Goal: Task Accomplishment & Management: Complete application form

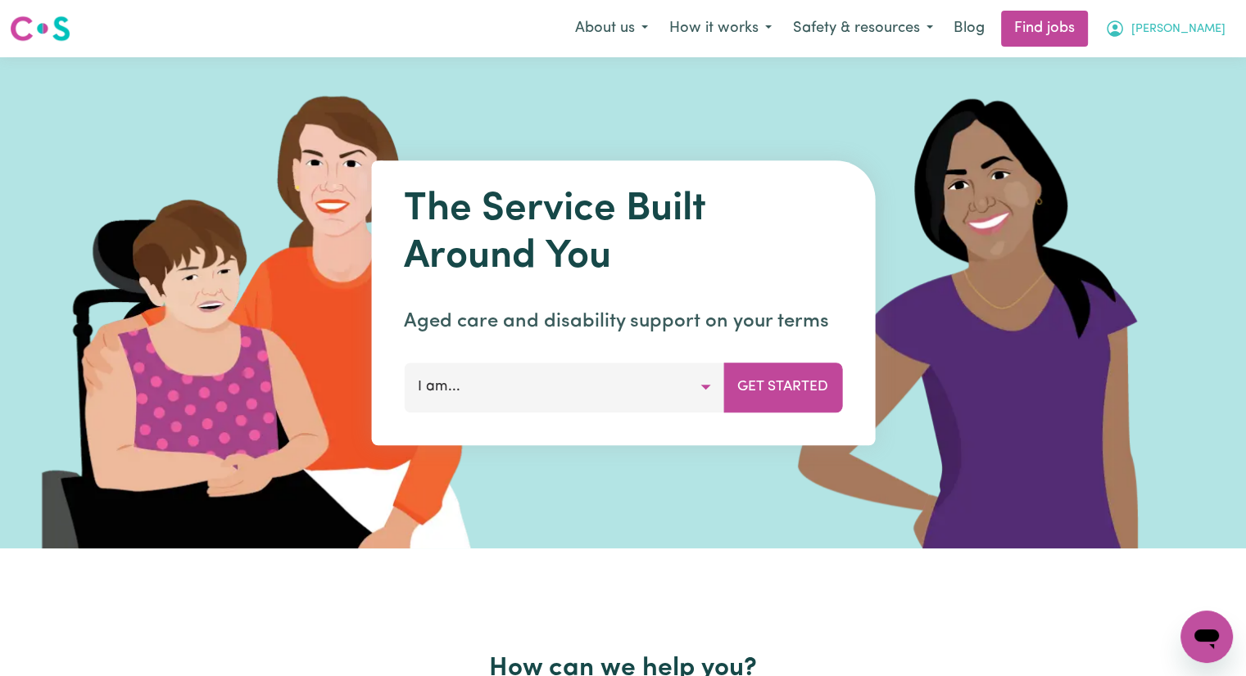
click at [1205, 25] on span "[PERSON_NAME]" at bounding box center [1178, 29] width 94 height 18
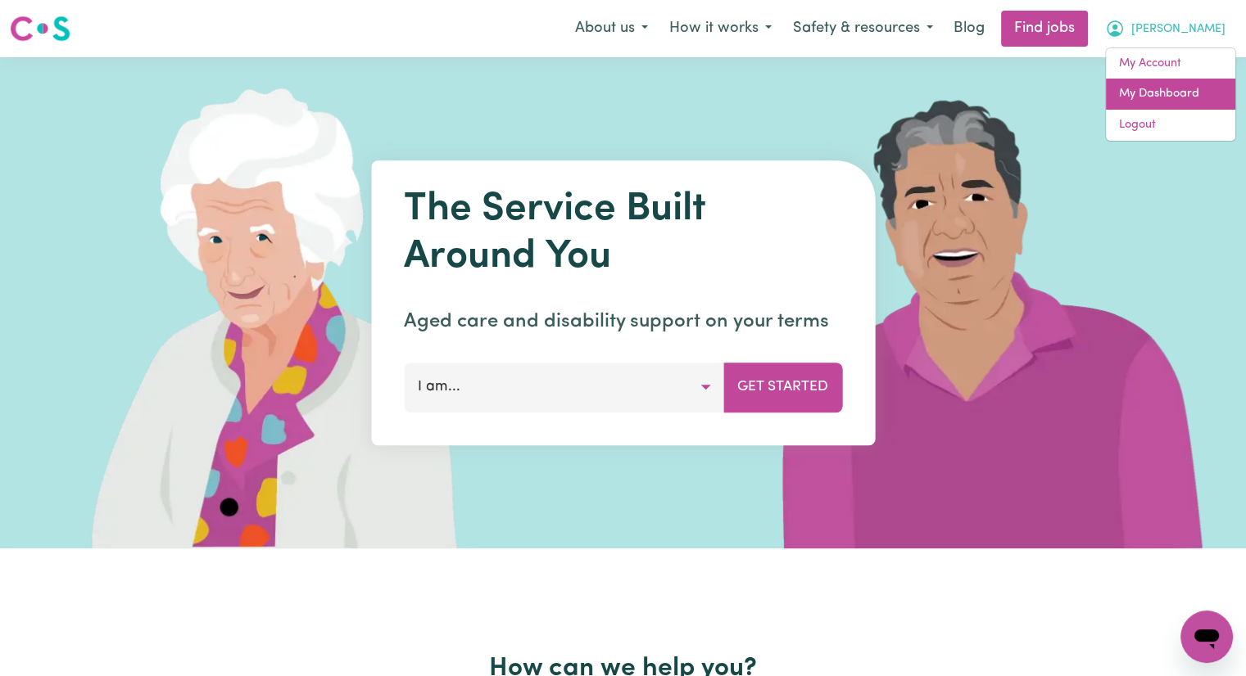
click at [1175, 91] on link "My Dashboard" at bounding box center [1170, 94] width 129 height 31
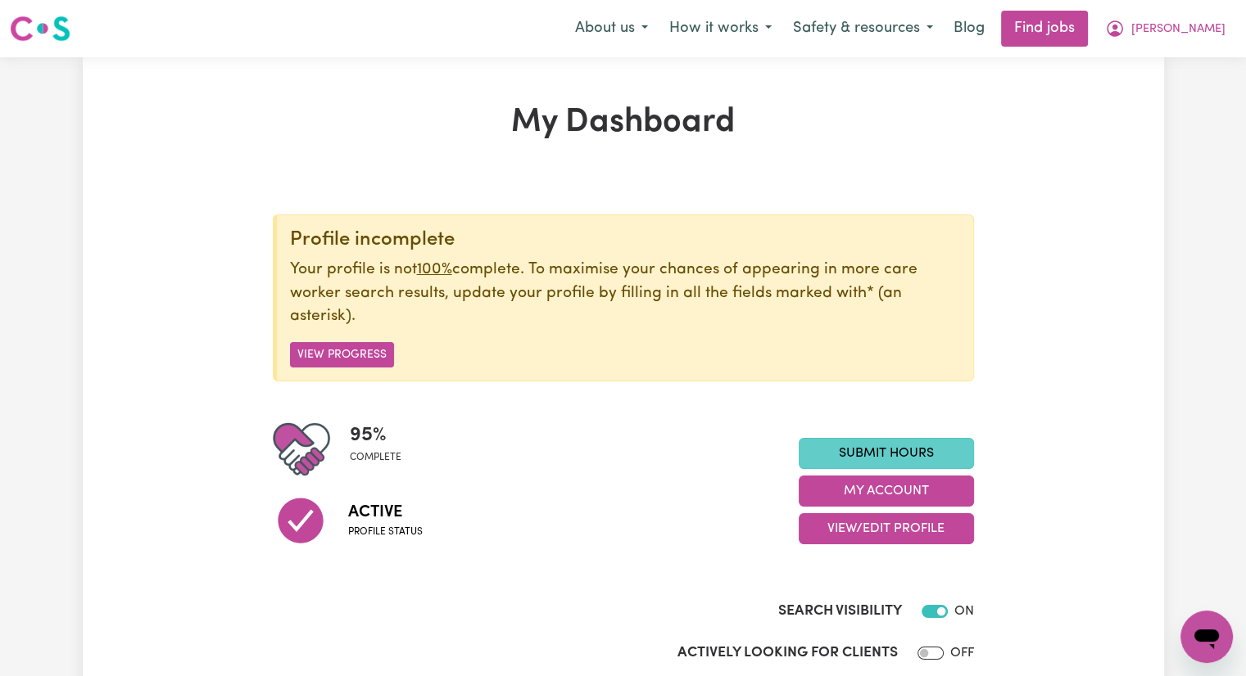
click at [838, 454] on link "Submit Hours" at bounding box center [885, 453] width 175 height 31
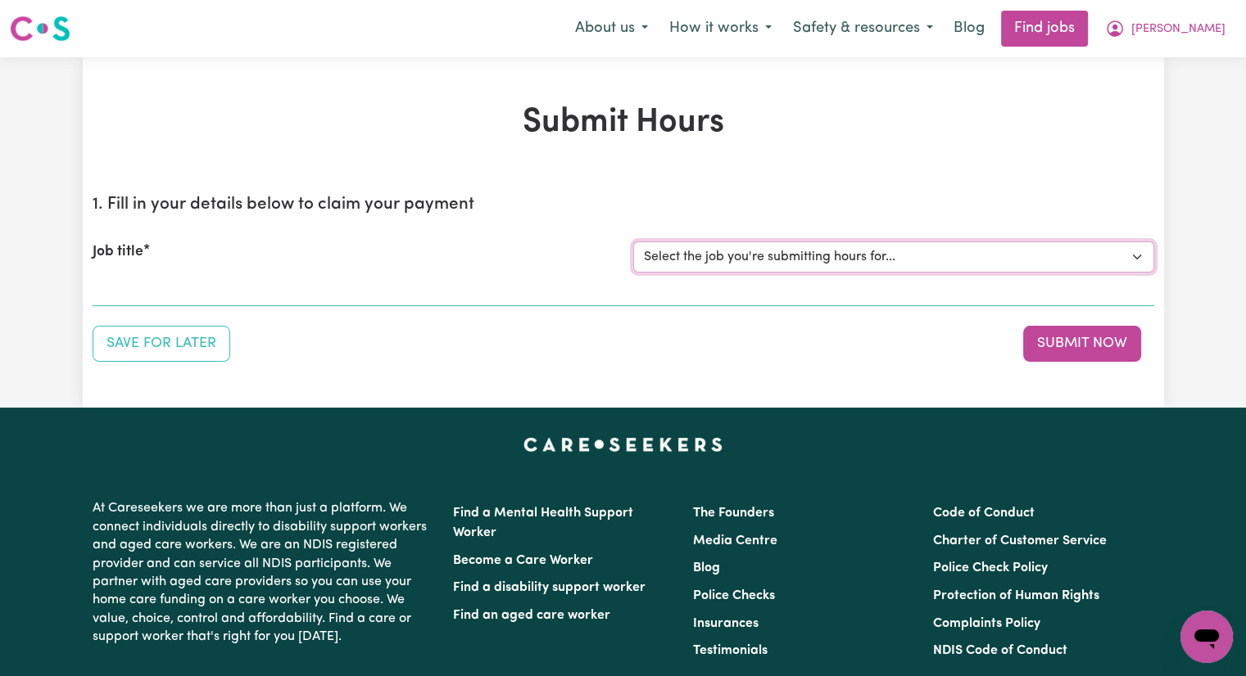
click at [757, 260] on select "Select the job you're submitting hours for... [[PERSON_NAME]] Care worker [GEOG…" at bounding box center [893, 257] width 521 height 31
select select "2766"
click at [633, 242] on select "Select the job you're submitting hours for... [[PERSON_NAME]] Care worker [GEOG…" at bounding box center [893, 257] width 521 height 31
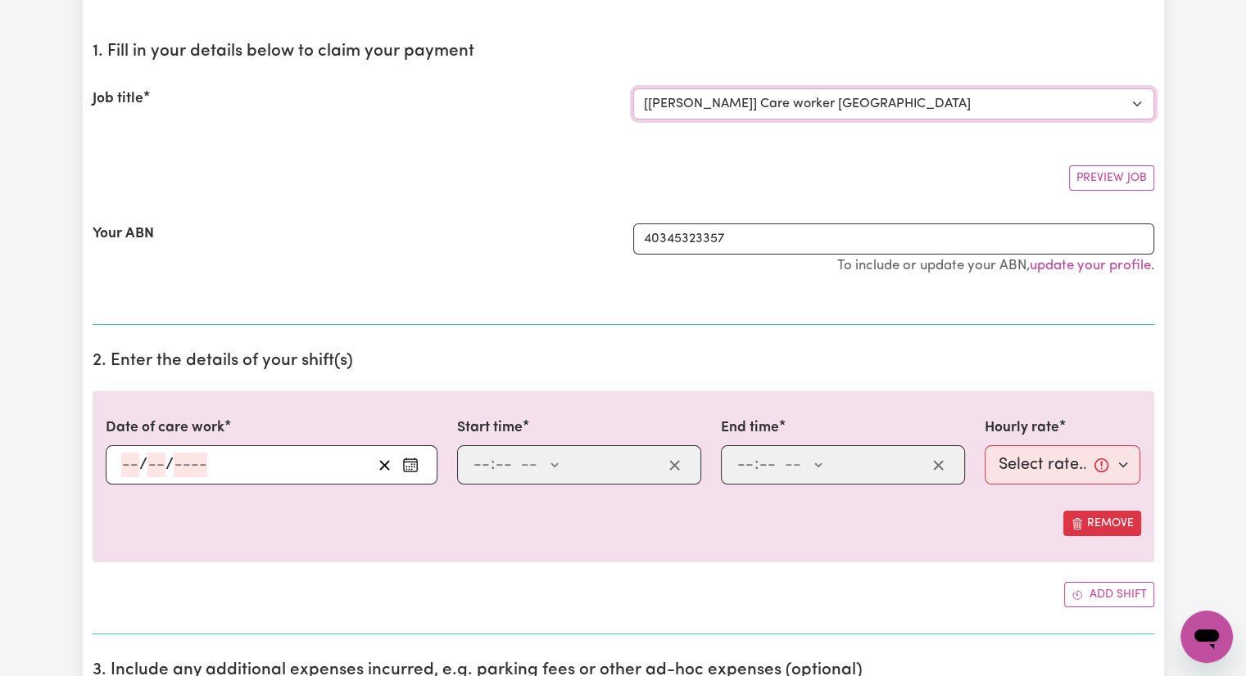
scroll to position [164, 0]
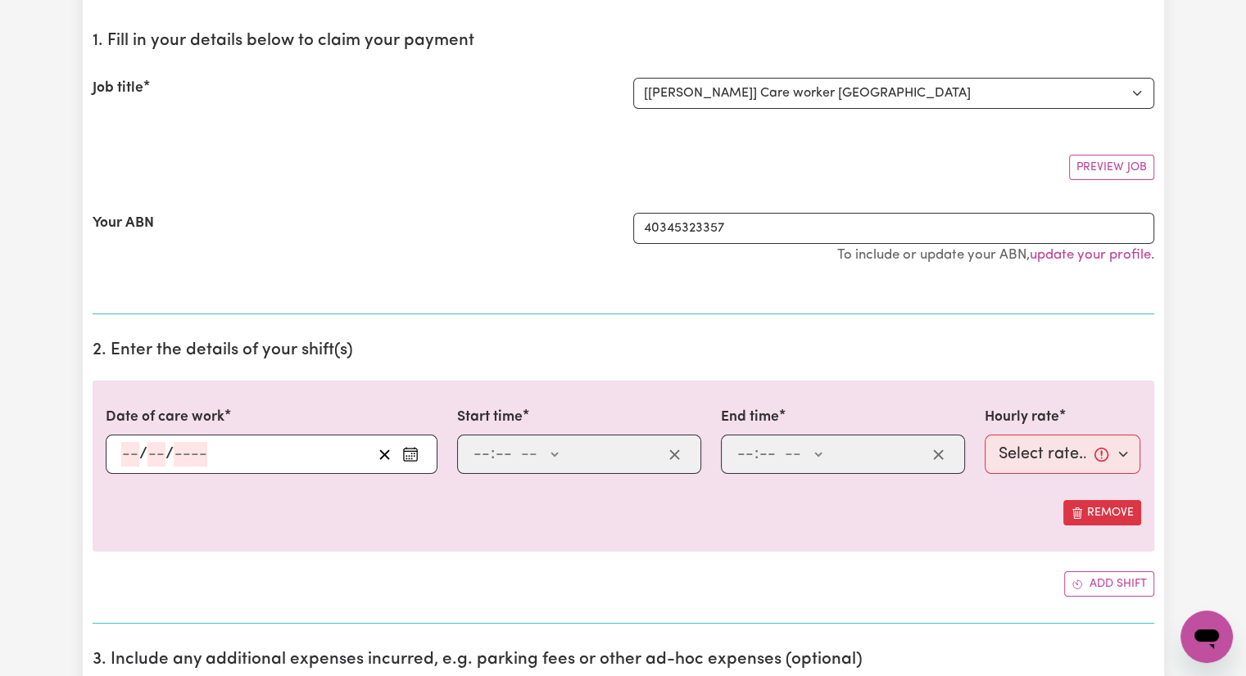
click at [130, 454] on input "number" at bounding box center [130, 454] width 18 height 25
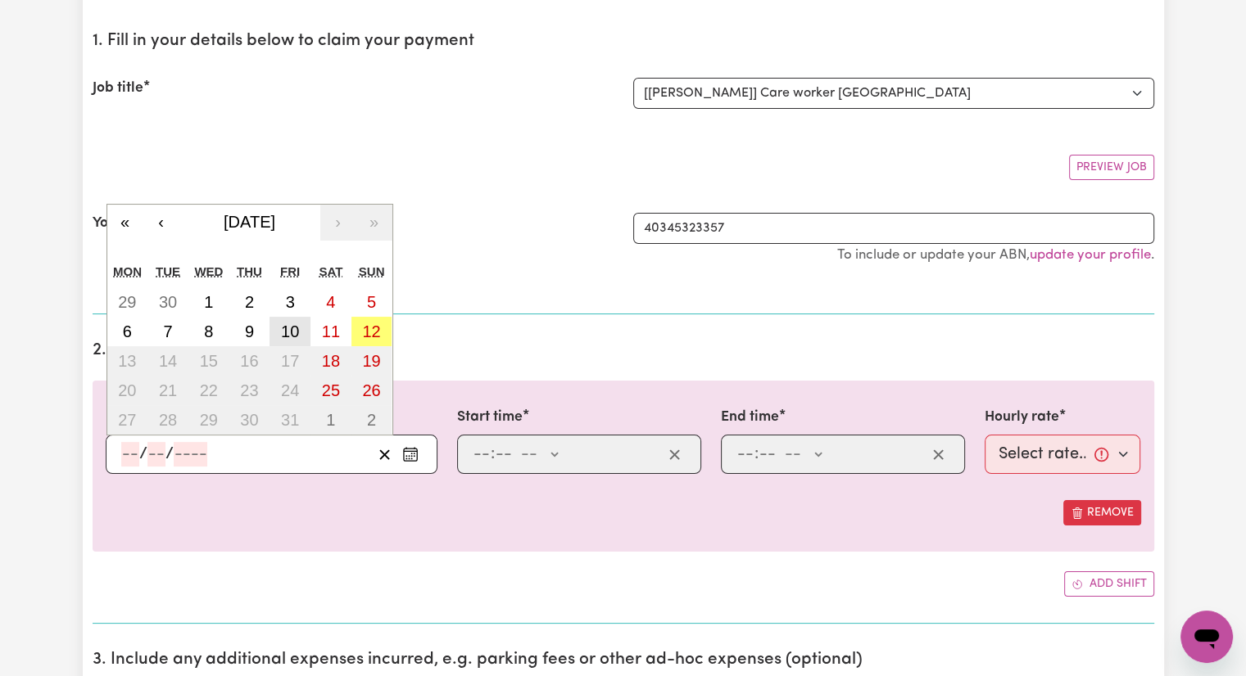
click at [292, 337] on abbr "10" at bounding box center [290, 332] width 18 height 18
type input "[DATE]"
type input "10"
type input "2025"
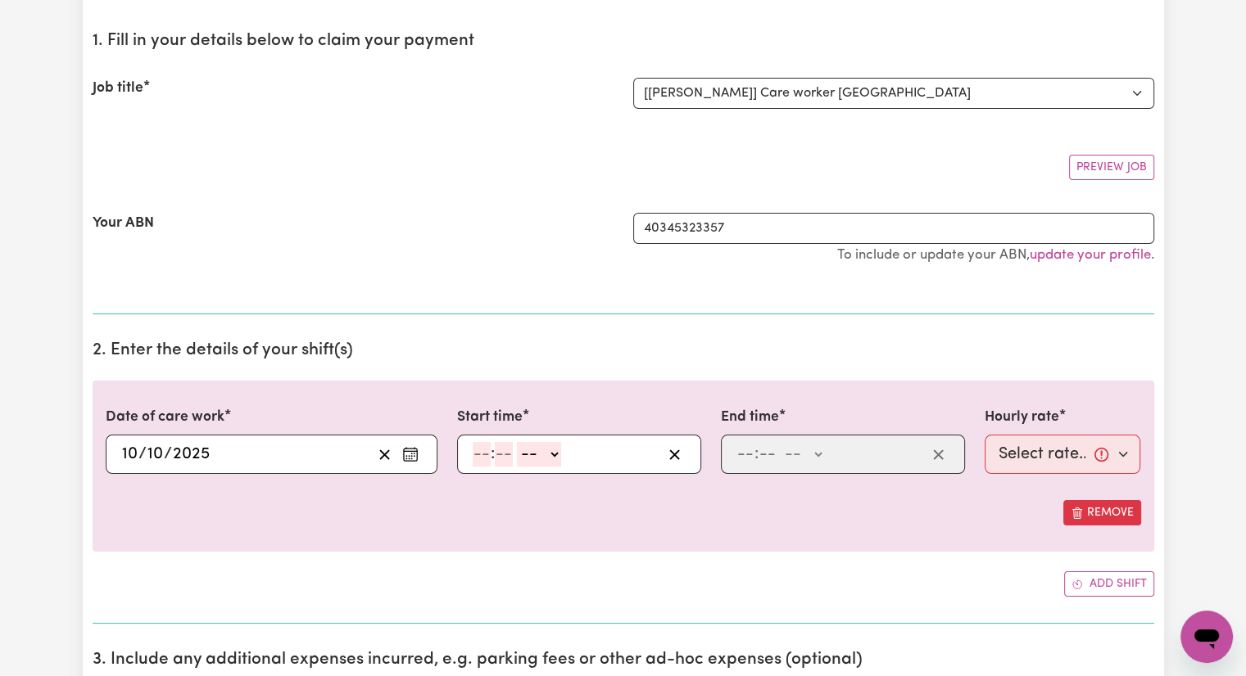
click at [486, 445] on input "number" at bounding box center [482, 454] width 18 height 25
type input "11"
type input "0"
click at [556, 456] on select "-- AM PM" at bounding box center [538, 454] width 44 height 25
select select "am"
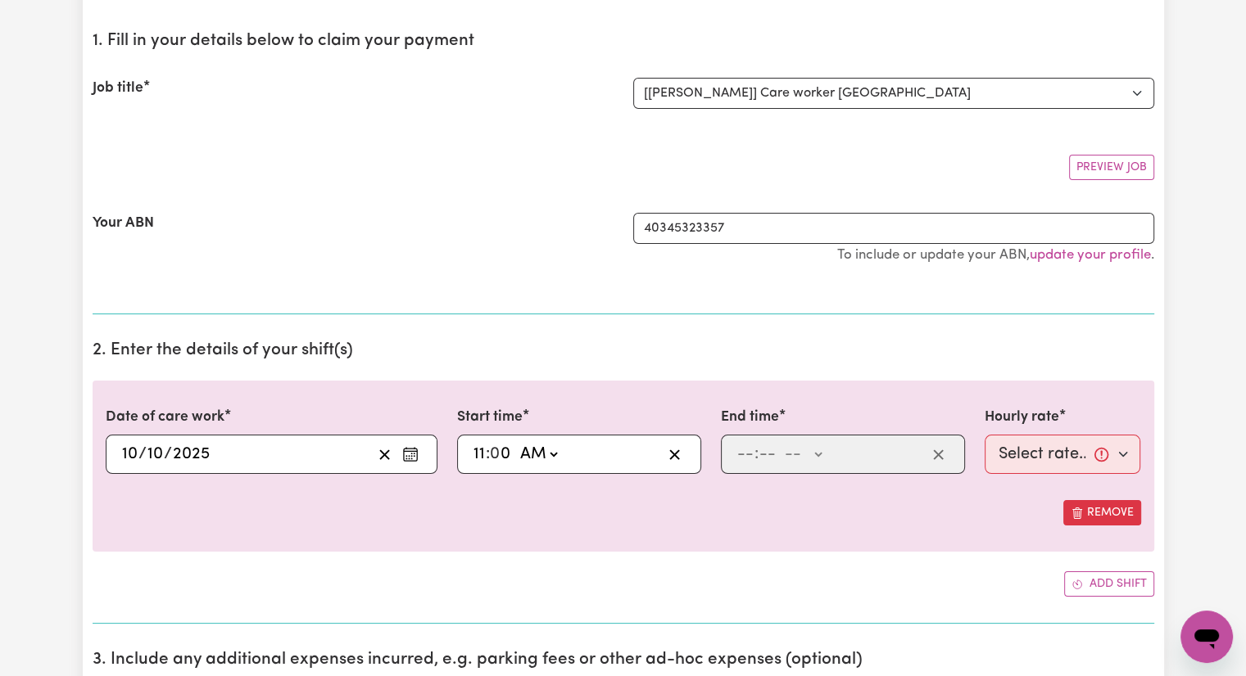
click at [516, 442] on select "-- AM PM" at bounding box center [538, 454] width 44 height 25
type input "11:00"
click at [743, 450] on input "number" at bounding box center [745, 454] width 18 height 25
type input "3"
type input "15"
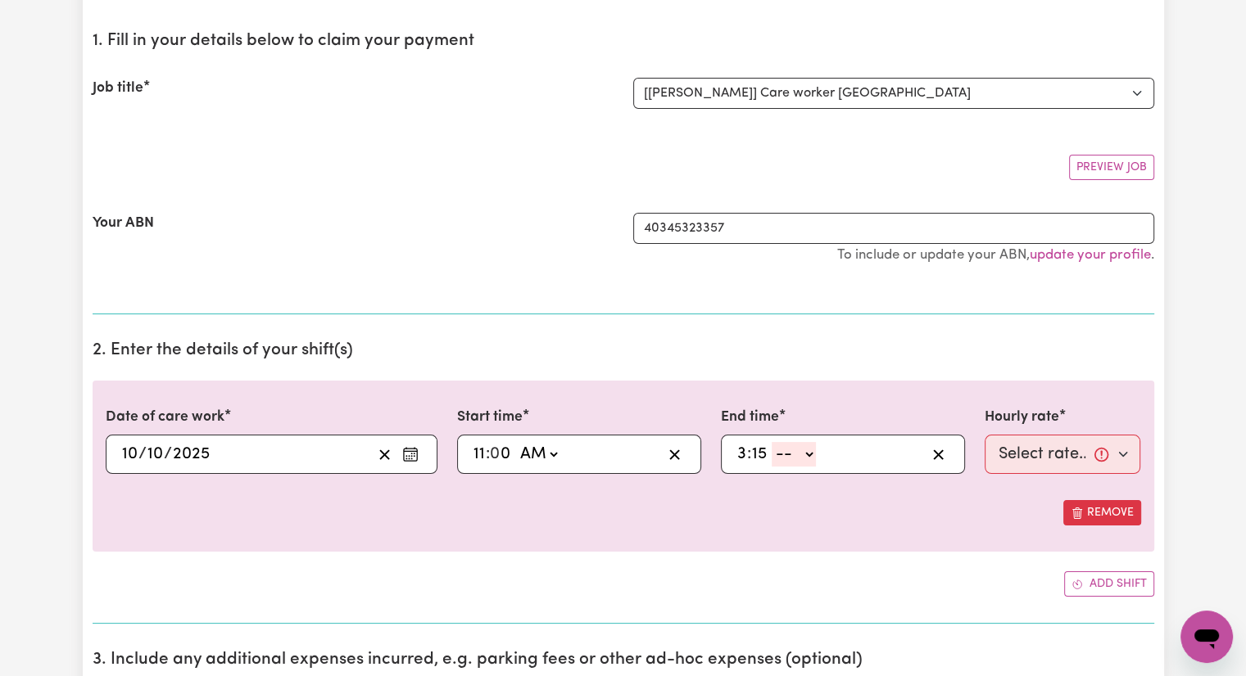
click at [809, 453] on select "-- AM PM" at bounding box center [793, 454] width 44 height 25
select select "pm"
click at [771, 442] on select "-- AM PM" at bounding box center [793, 454] width 44 height 25
type input "15:15"
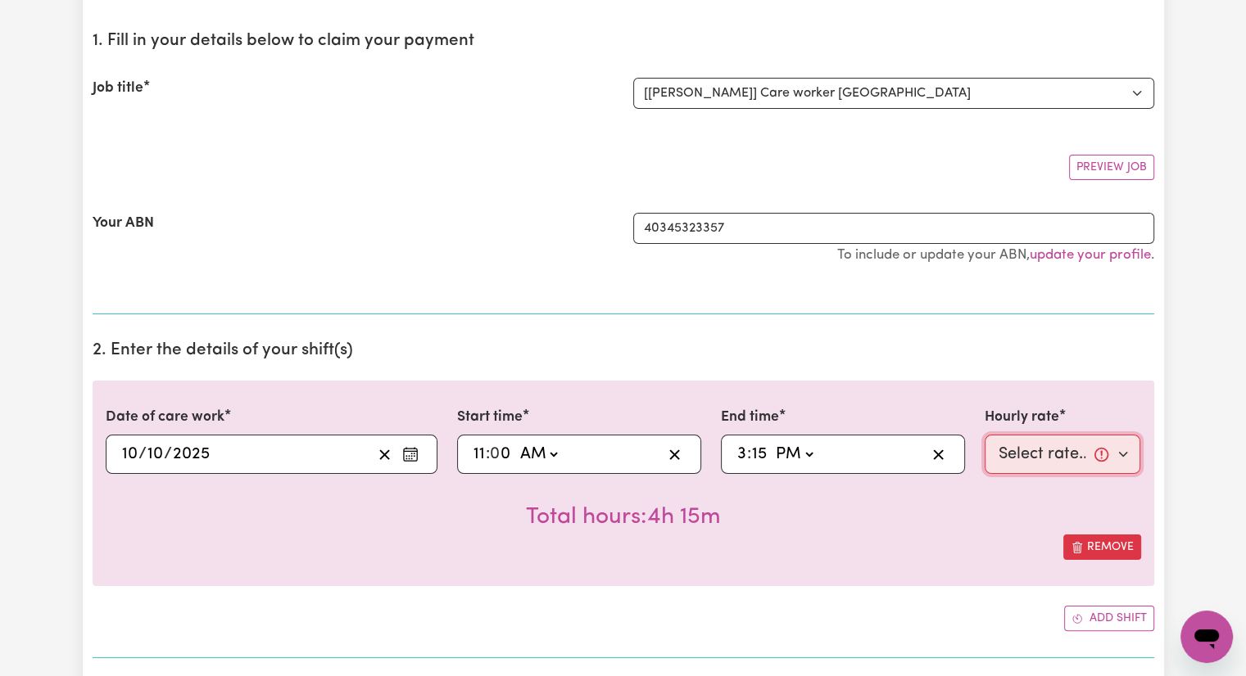
drag, startPoint x: 1084, startPoint y: 456, endPoint x: 1074, endPoint y: 455, distance: 10.7
click at [1081, 458] on select "Select rate... $40.00 (Weekday)" at bounding box center [1062, 454] width 156 height 39
select select "40-Weekday"
click at [984, 435] on select "Select rate... $40.00 (Weekday)" at bounding box center [1062, 454] width 156 height 39
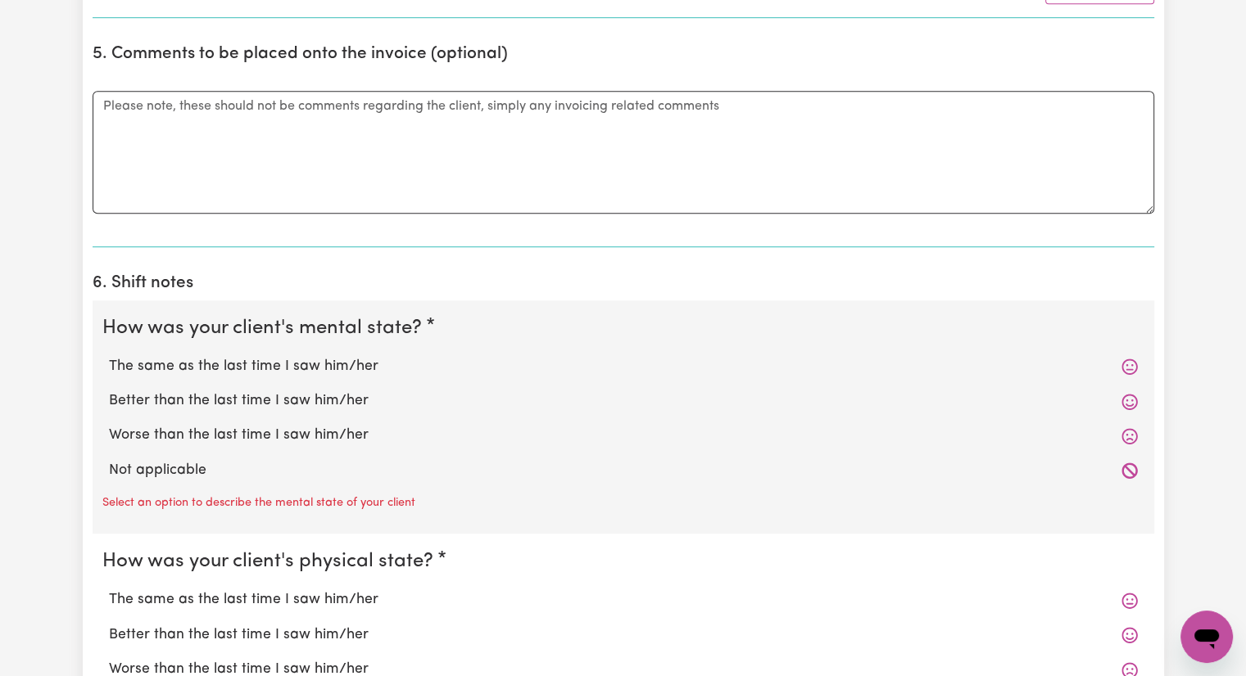
scroll to position [1065, 0]
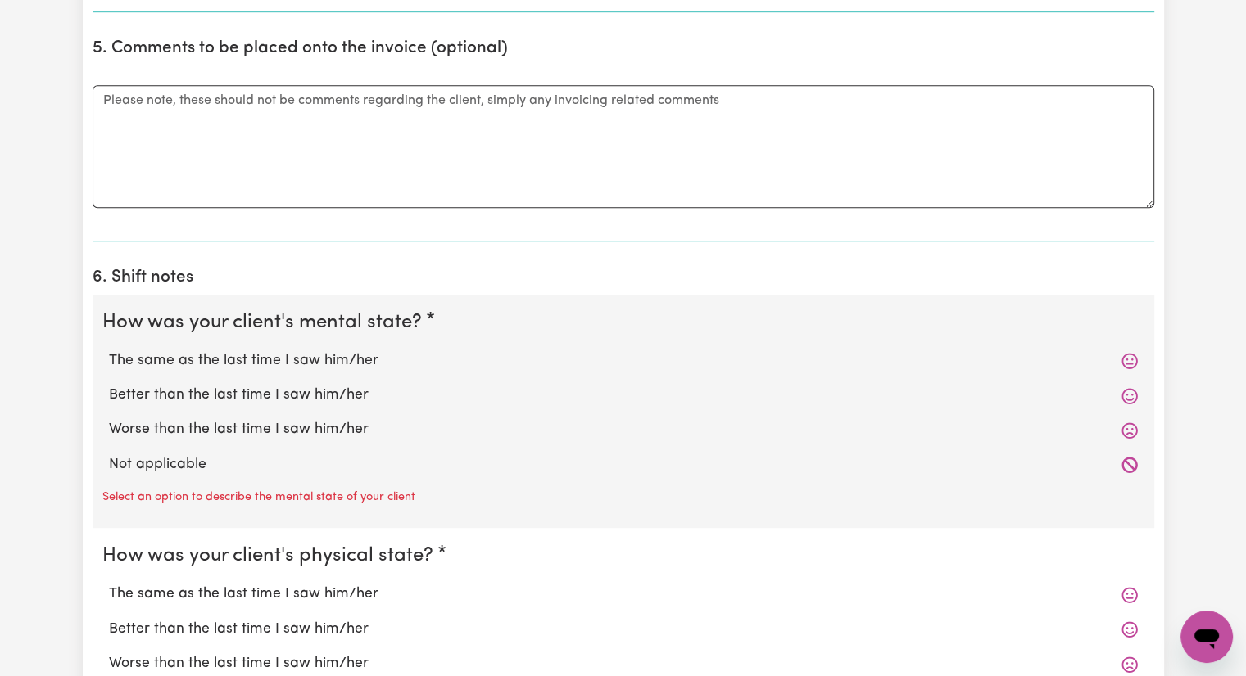
click at [345, 359] on label "The same as the last time I saw him/her" at bounding box center [623, 360] width 1029 height 21
click at [109, 350] on input "The same as the last time I saw him/her" at bounding box center [108, 350] width 1 height 1
radio input "true"
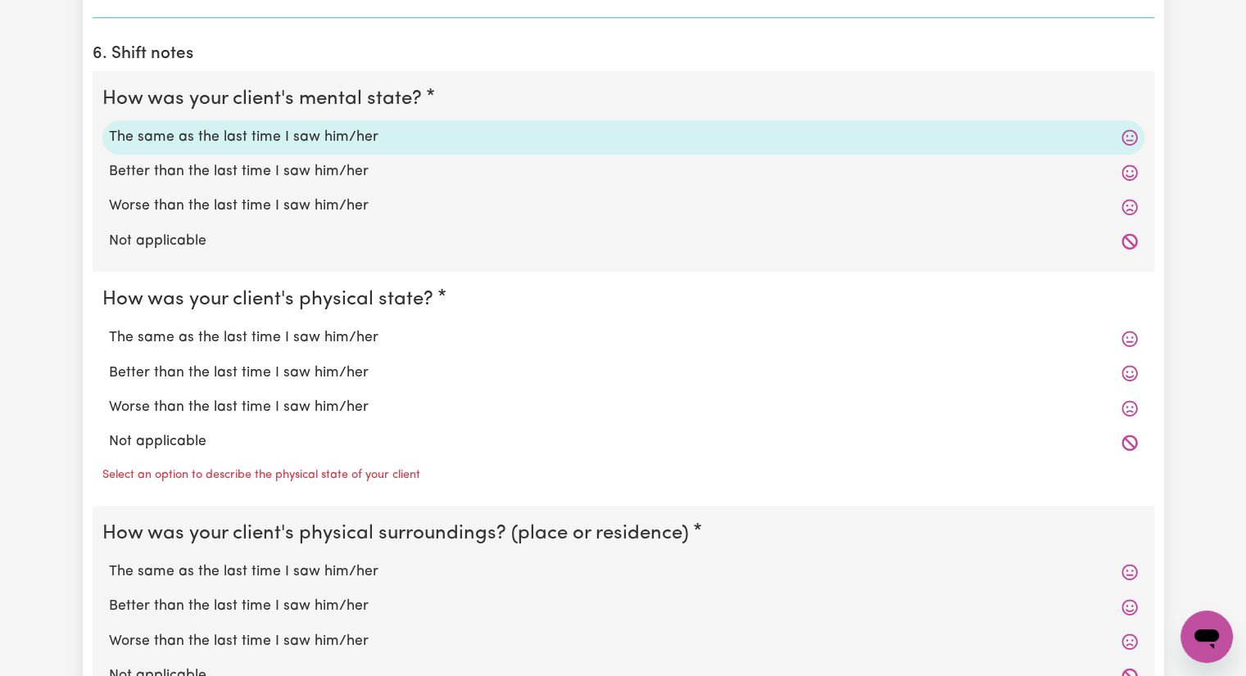
scroll to position [1310, 0]
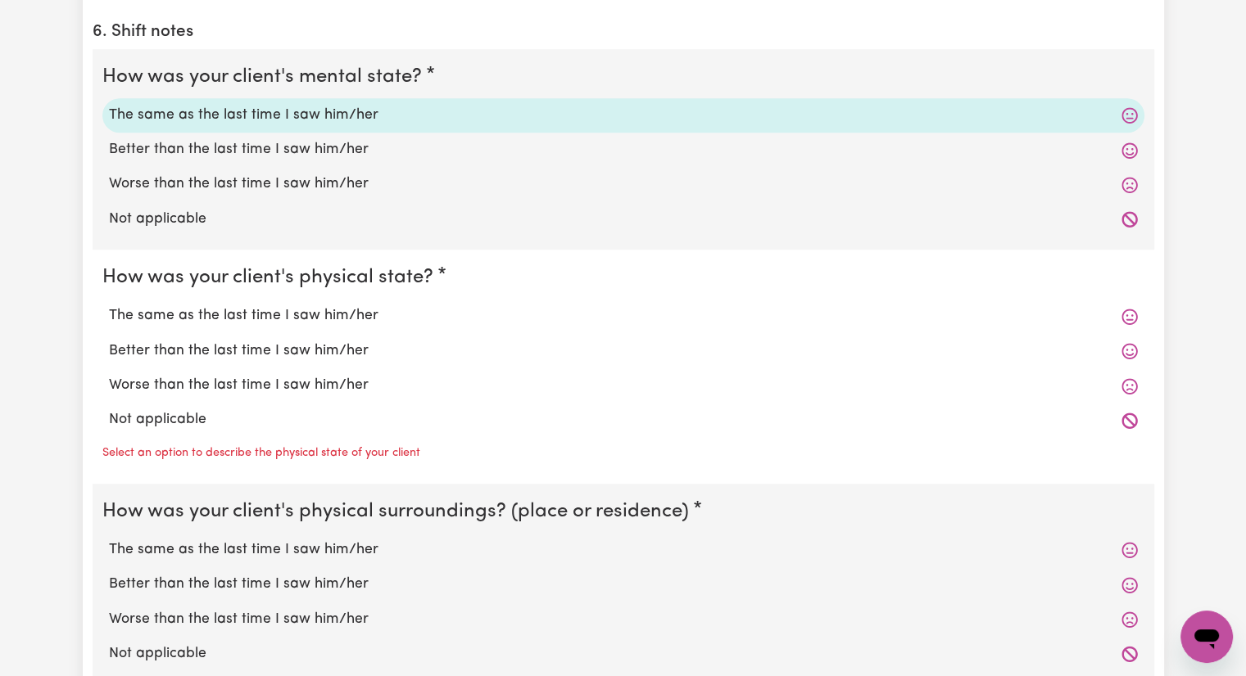
click at [348, 315] on label "The same as the last time I saw him/her" at bounding box center [623, 315] width 1029 height 21
click at [109, 305] on input "The same as the last time I saw him/her" at bounding box center [108, 305] width 1 height 1
radio input "true"
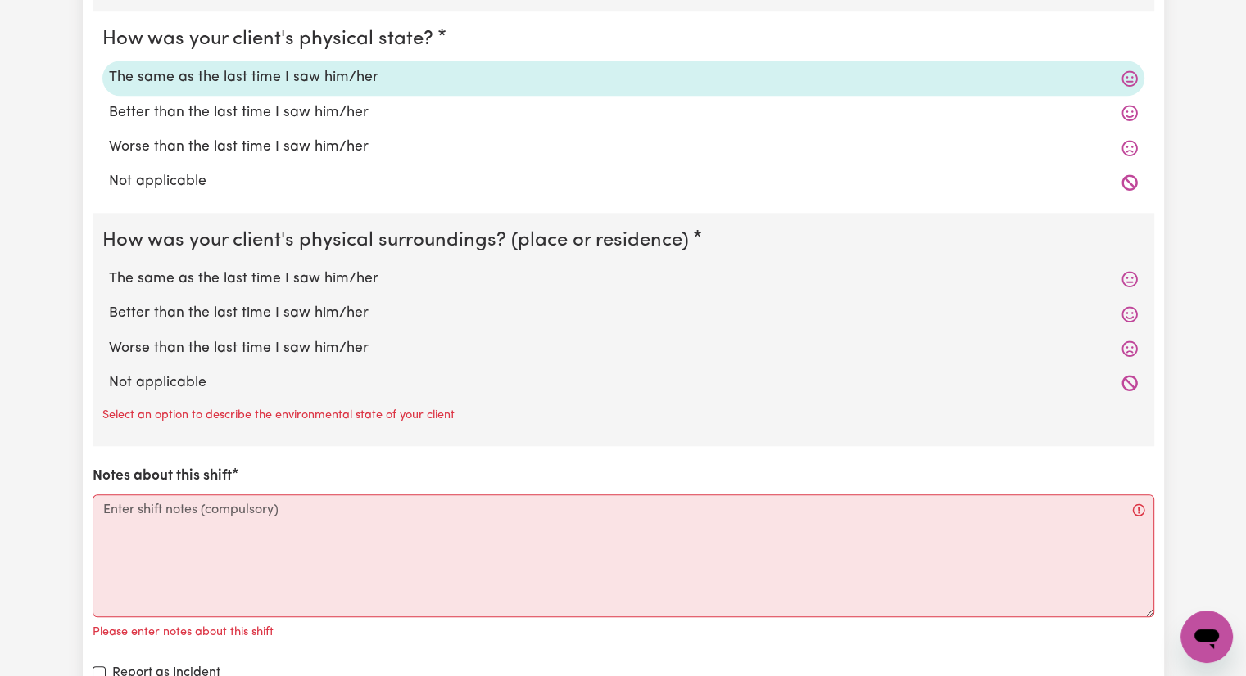
scroll to position [1556, 0]
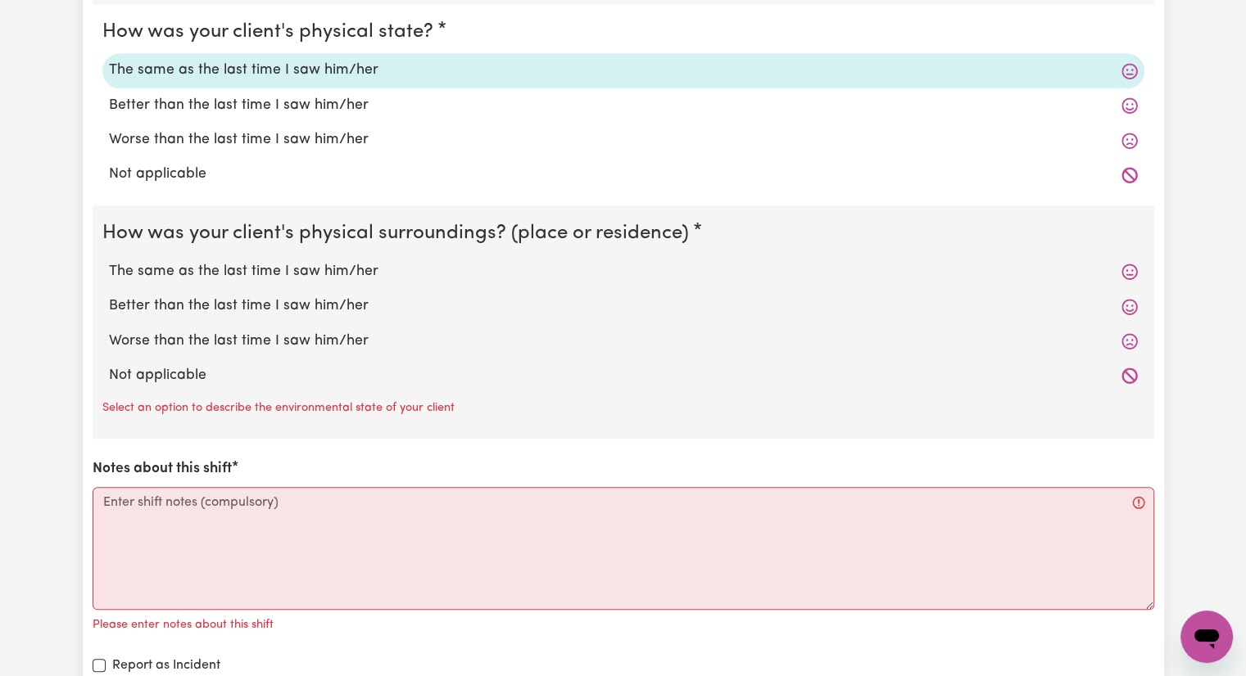
click at [362, 269] on label "The same as the last time I saw him/her" at bounding box center [623, 271] width 1029 height 21
click at [109, 261] on input "The same as the last time I saw him/her" at bounding box center [108, 260] width 1 height 1
radio input "true"
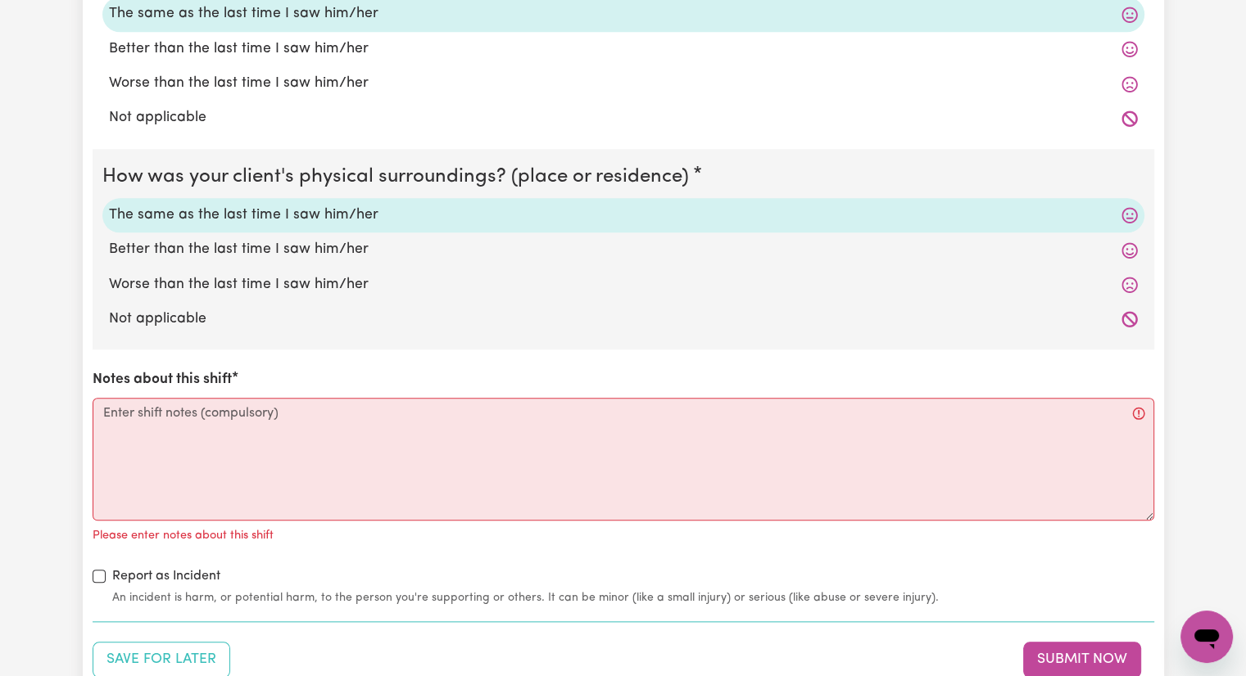
scroll to position [1802, 0]
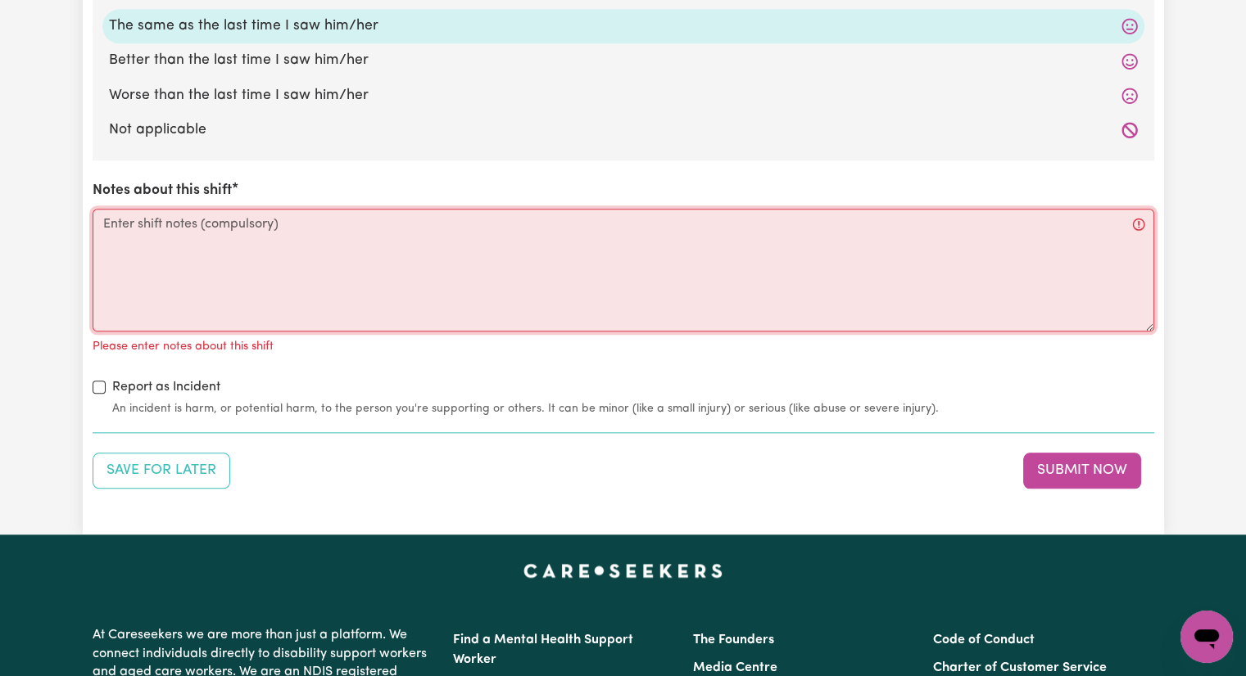
click at [324, 225] on textarea "Notes about this shift" at bounding box center [623, 270] width 1061 height 123
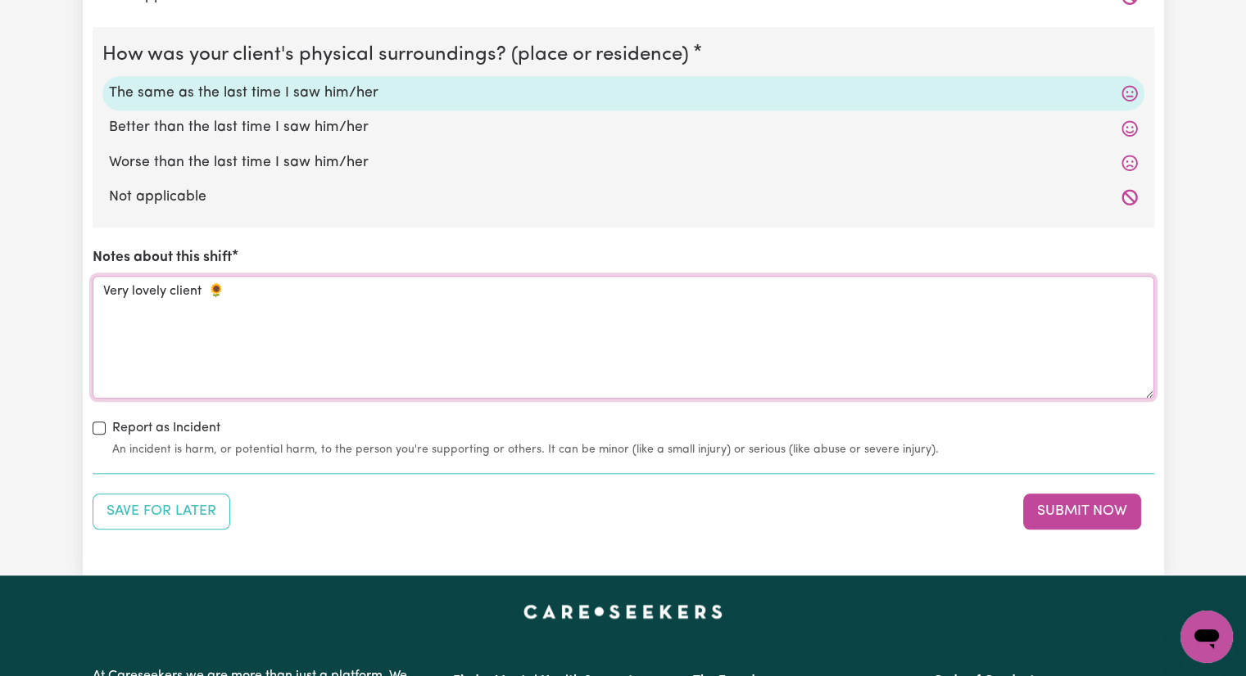
scroll to position [1883, 0]
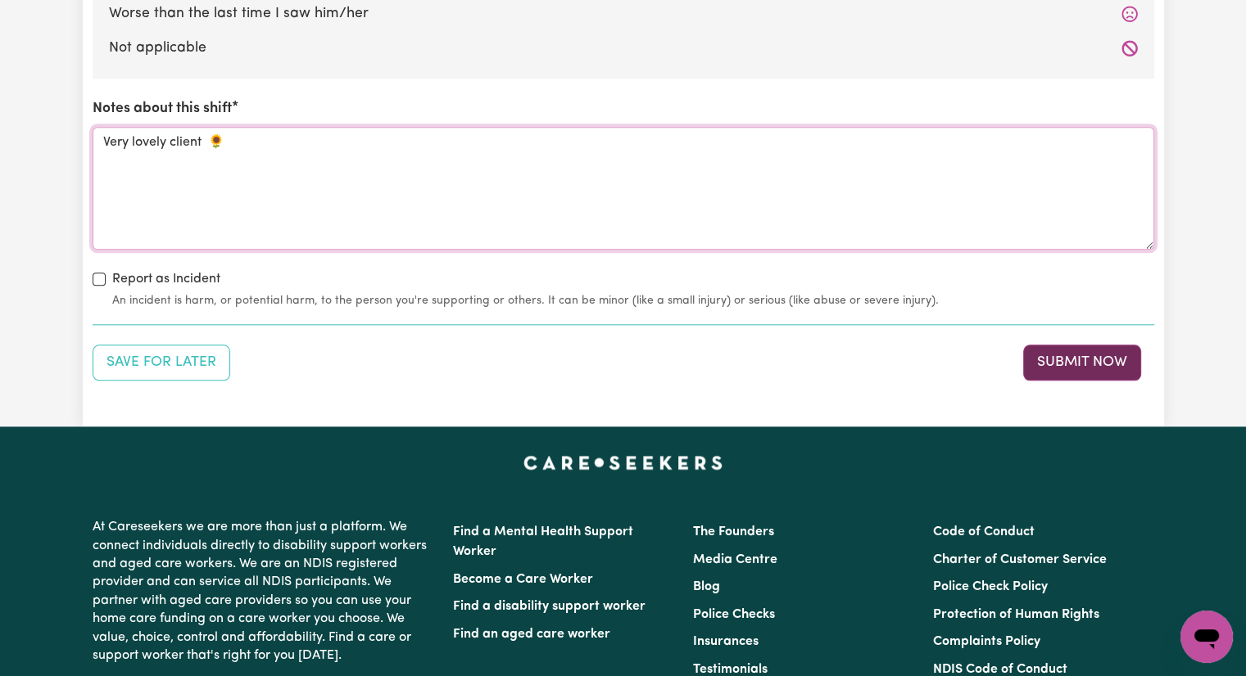
type textarea "Very lovely client 🌻"
click at [1065, 353] on button "Submit Now" at bounding box center [1082, 363] width 118 height 36
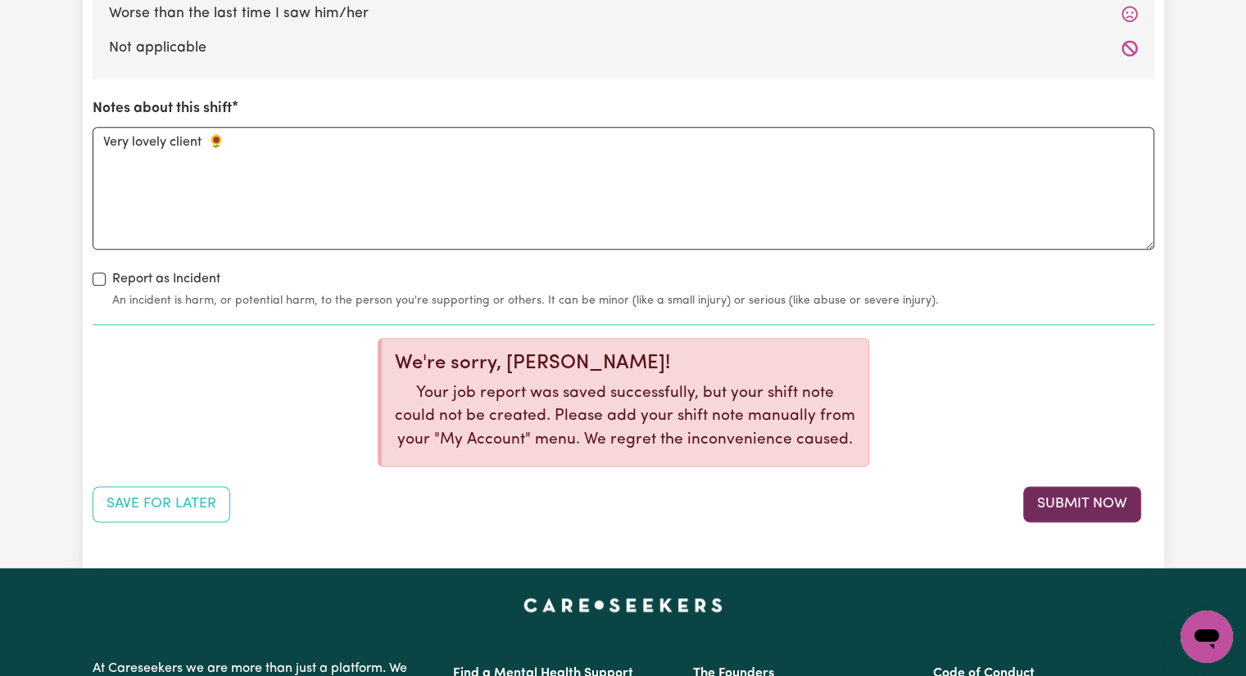
click at [1088, 504] on button "Submit Now" at bounding box center [1082, 504] width 118 height 36
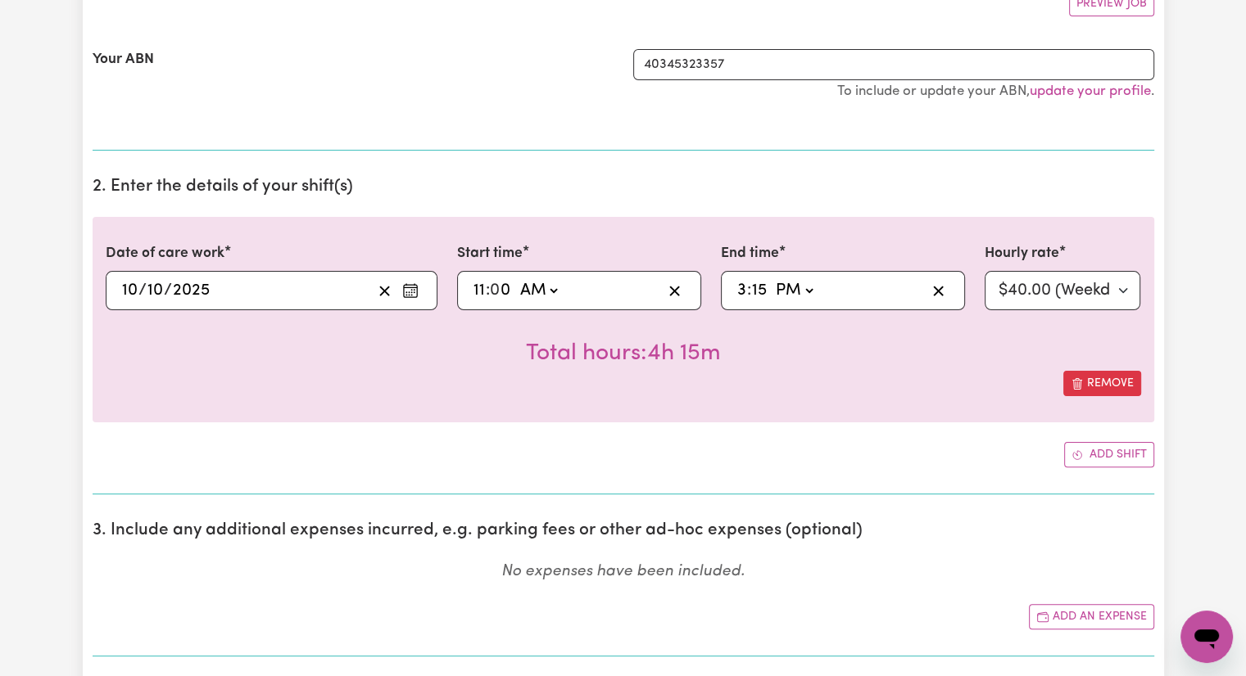
scroll to position [0, 0]
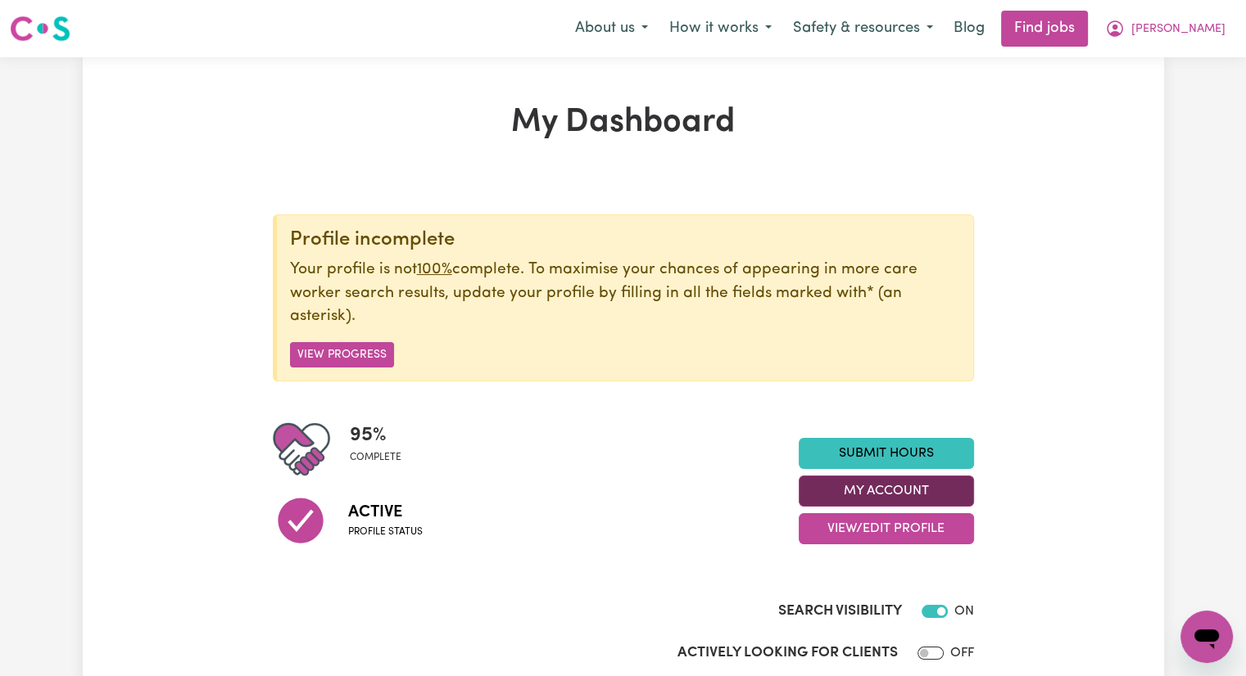
click at [911, 486] on button "My Account" at bounding box center [885, 491] width 175 height 31
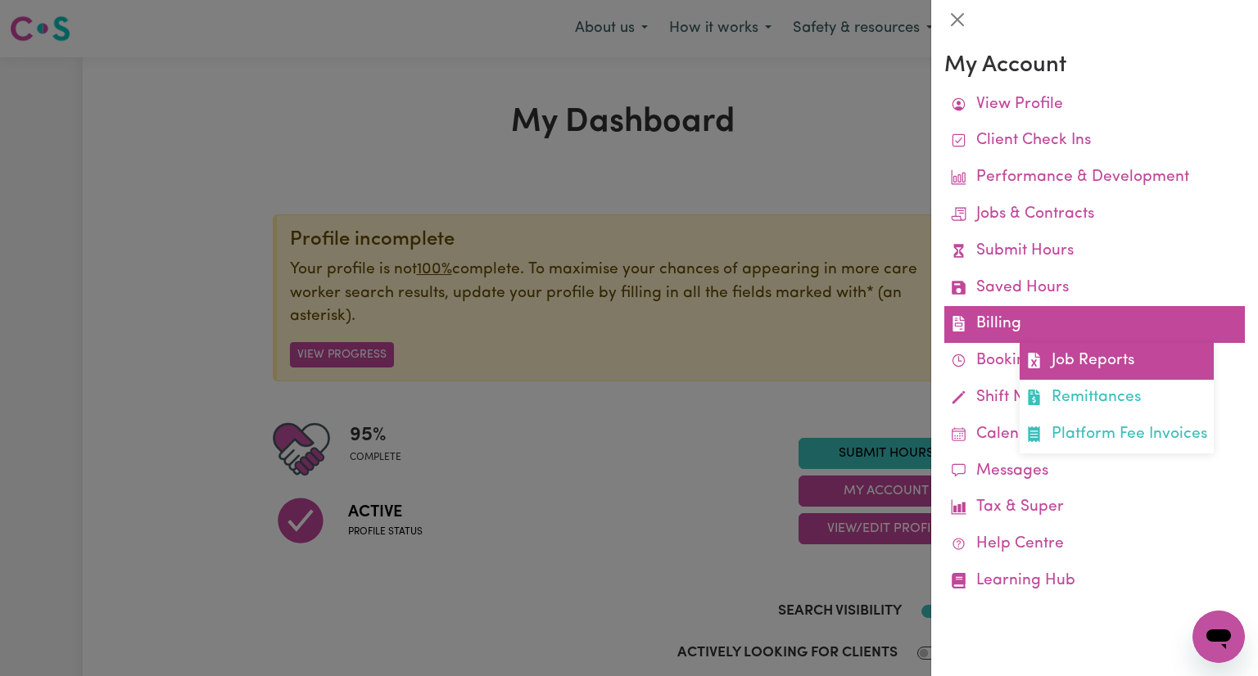
click at [1098, 362] on link "Job Reports" at bounding box center [1117, 361] width 194 height 37
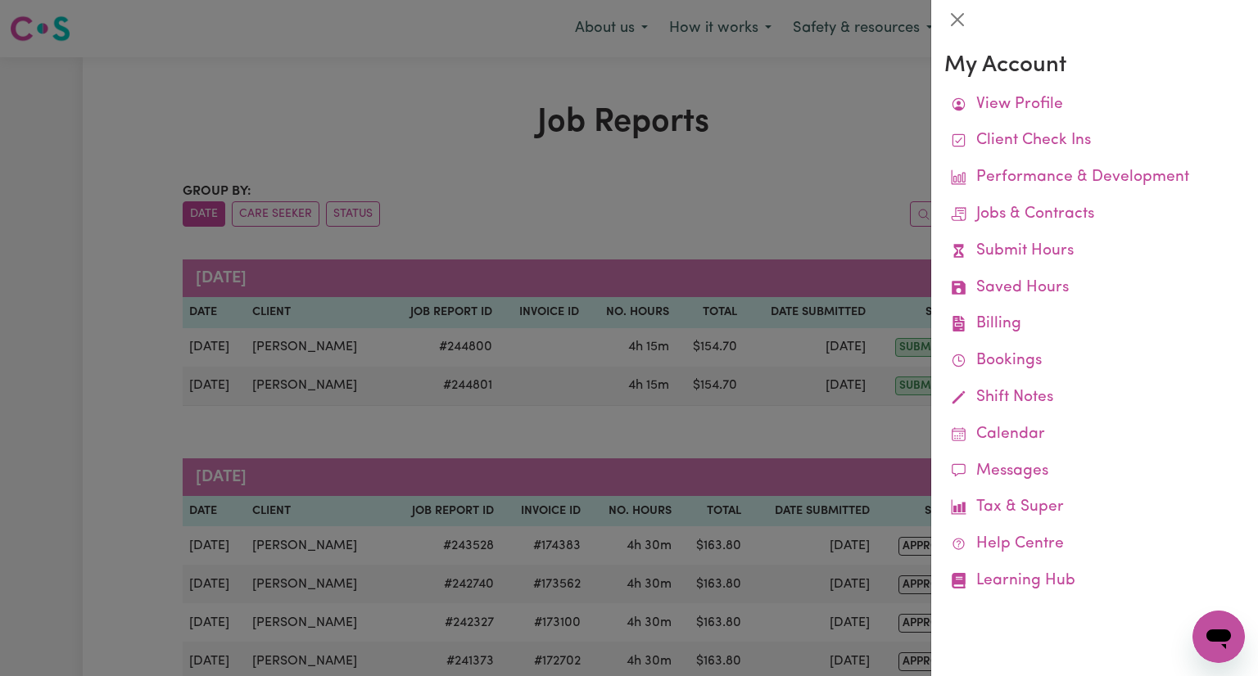
click at [432, 179] on div at bounding box center [629, 338] width 1258 height 676
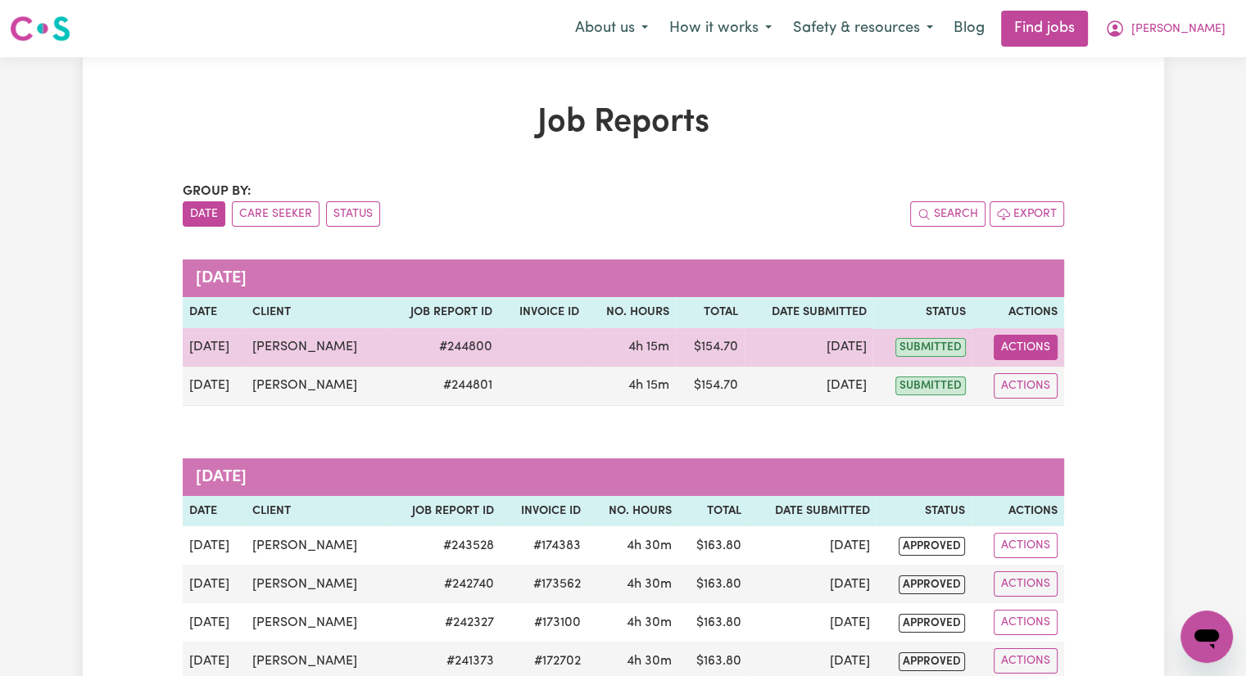
click at [1027, 346] on button "Actions" at bounding box center [1025, 347] width 64 height 25
click at [1054, 420] on link "Delete" at bounding box center [1069, 417] width 140 height 33
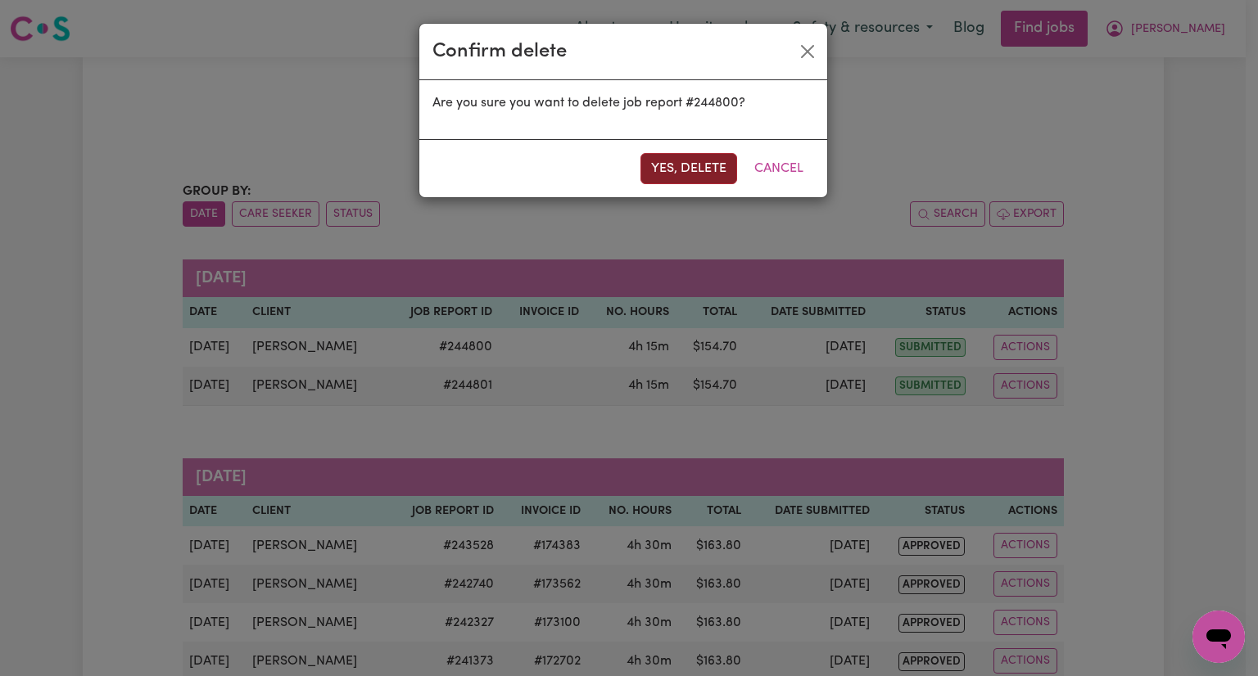
click at [670, 165] on button "Yes, delete" at bounding box center [688, 168] width 97 height 31
